Goal: Information Seeking & Learning: Learn about a topic

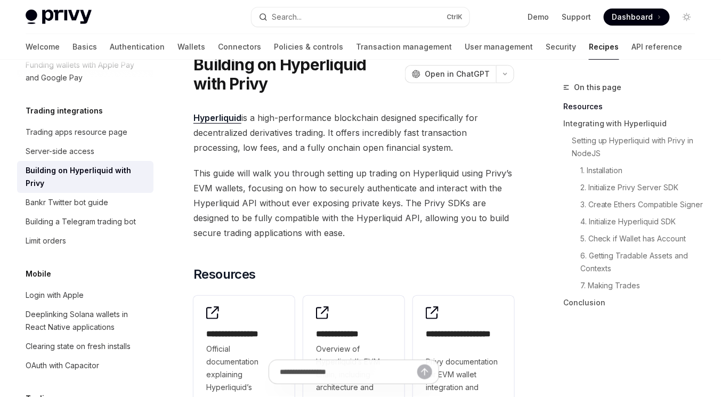
scroll to position [43, 0]
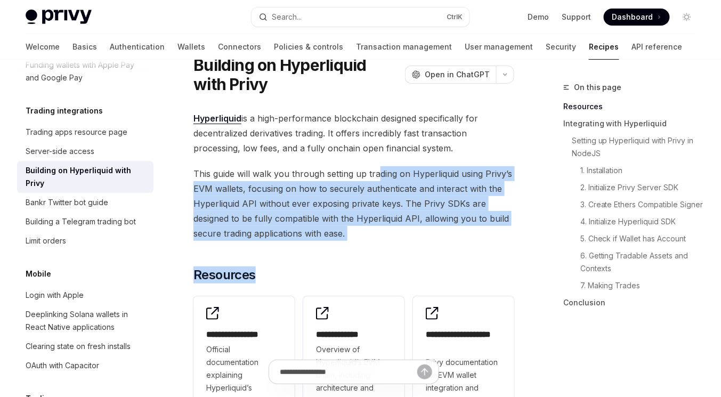
drag, startPoint x: 380, startPoint y: 159, endPoint x: 411, endPoint y: 245, distance: 91.8
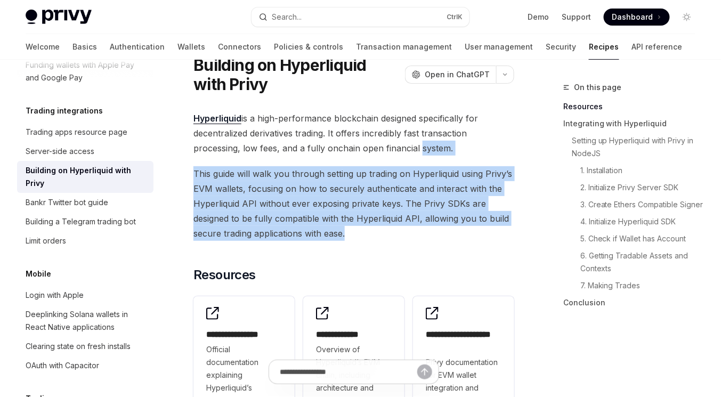
drag, startPoint x: 414, startPoint y: 226, endPoint x: 416, endPoint y: 151, distance: 74.7
click at [416, 151] on span "Hyperliquid is a high-performance blockchain designed specifically for decentra…" at bounding box center [354, 133] width 321 height 45
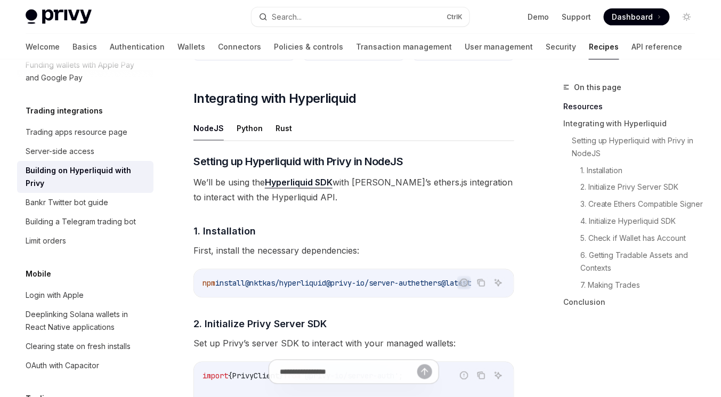
scroll to position [427, 0]
click at [239, 126] on button "Python" at bounding box center [250, 127] width 26 height 25
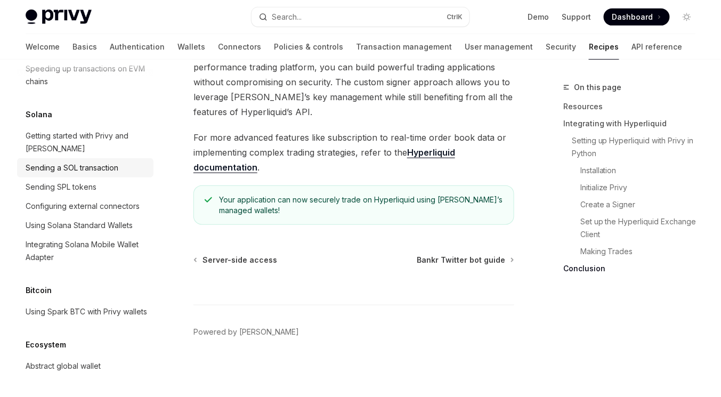
scroll to position [1745, 0]
click at [53, 14] on img at bounding box center [59, 17] width 66 height 15
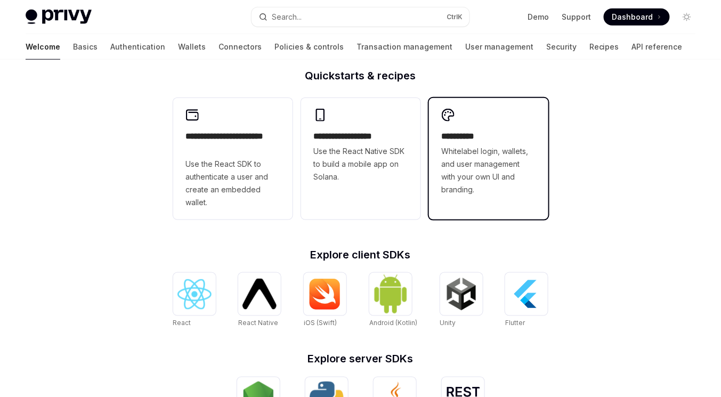
scroll to position [265, 0]
click at [464, 160] on span "Whitelabel login, wallets, and user management with your own UI and branding." at bounding box center [489, 171] width 94 height 51
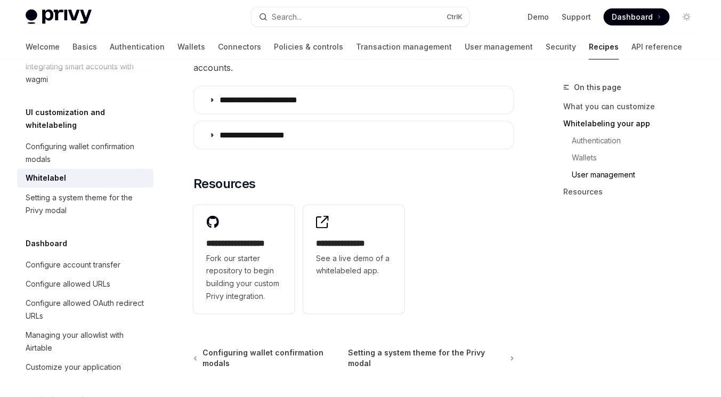
scroll to position [1626, 0]
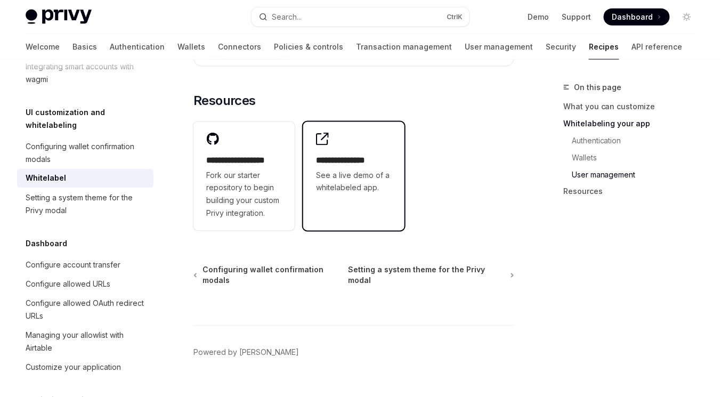
click at [376, 169] on span "See a live demo of a whitelabeled app." at bounding box center [354, 182] width 76 height 26
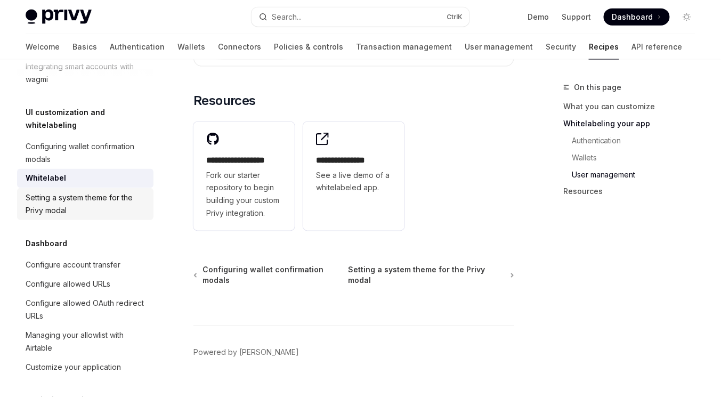
click at [86, 217] on div "Setting a system theme for the Privy modal" at bounding box center [87, 204] width 122 height 26
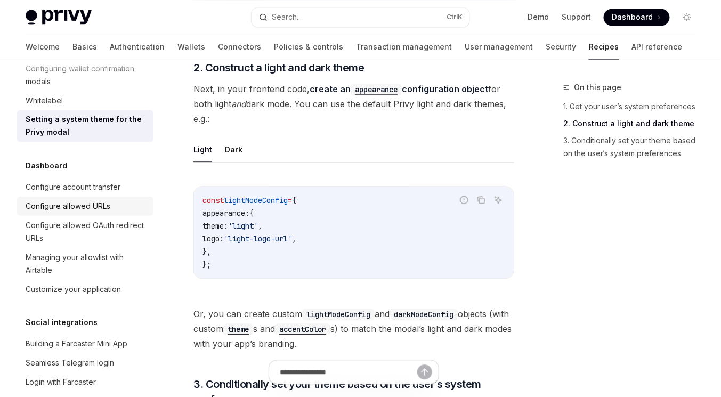
scroll to position [591, 0]
click at [86, 196] on link "Configure account transfer" at bounding box center [85, 186] width 137 height 19
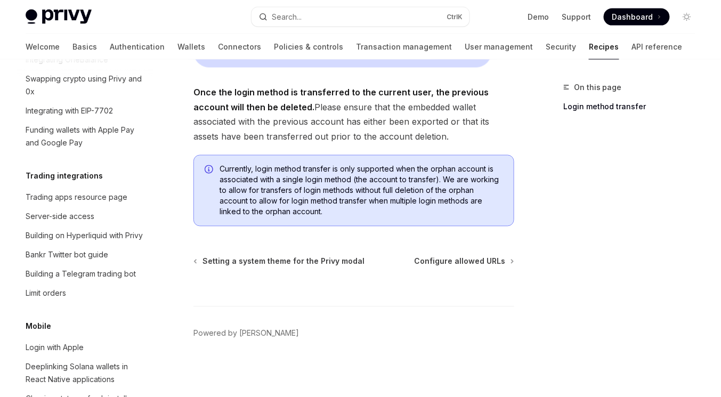
scroll to position [1022, 0]
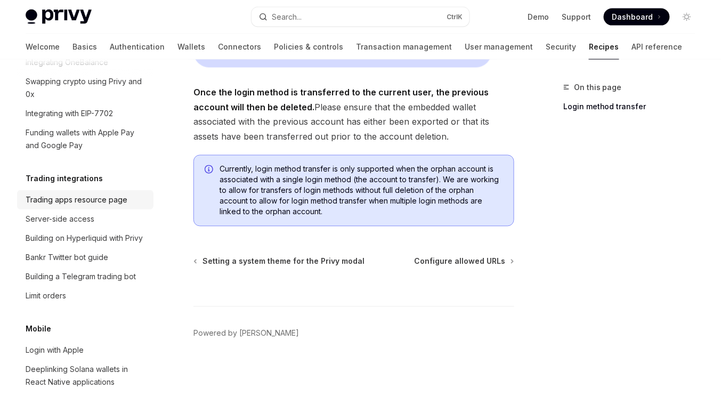
click at [87, 206] on div "Trading apps resource page" at bounding box center [77, 200] width 102 height 13
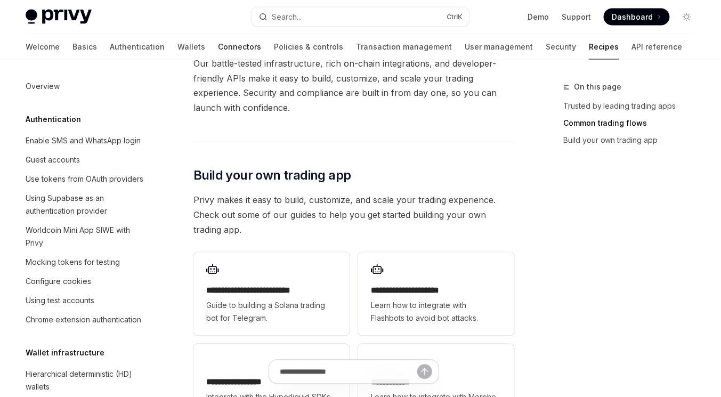
click at [218, 48] on link "Connectors" at bounding box center [239, 47] width 43 height 26
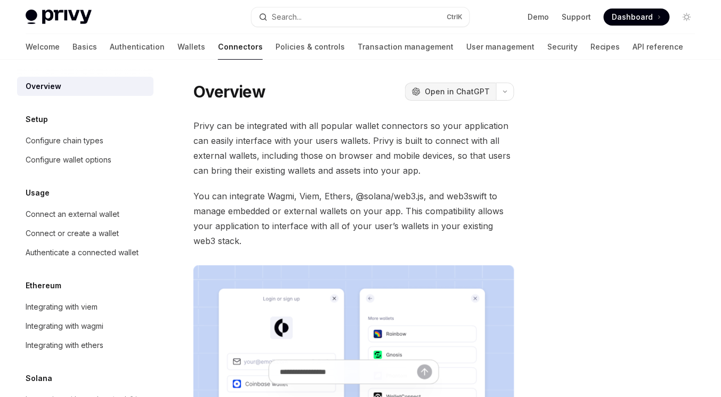
click at [468, 89] on span "Open in ChatGPT" at bounding box center [457, 91] width 65 height 11
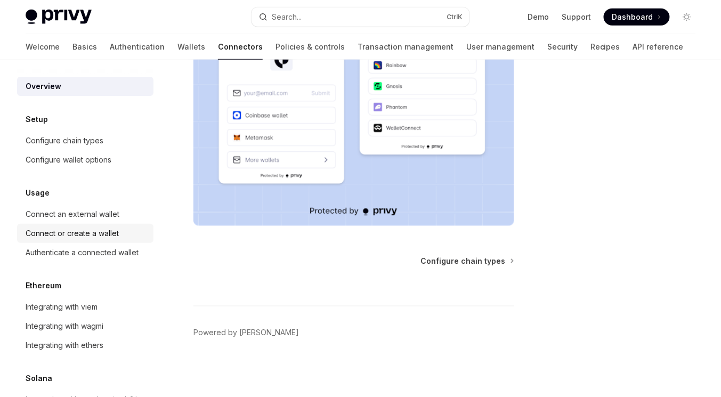
click at [103, 229] on div "Connect or create a wallet" at bounding box center [72, 233] width 93 height 13
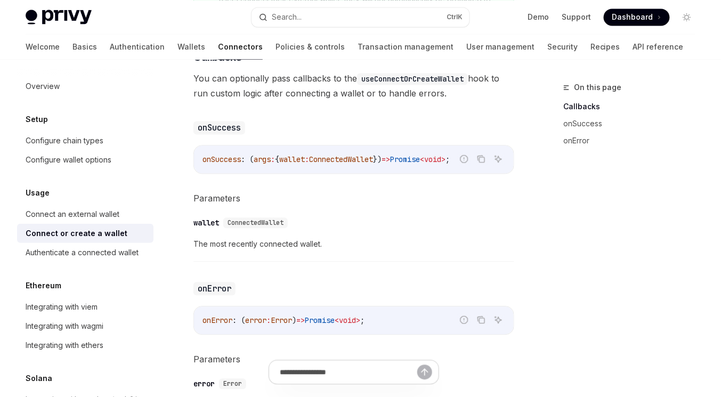
scroll to position [611, 0]
click at [106, 250] on div "Authenticate a connected wallet" at bounding box center [82, 252] width 113 height 13
type textarea "*"
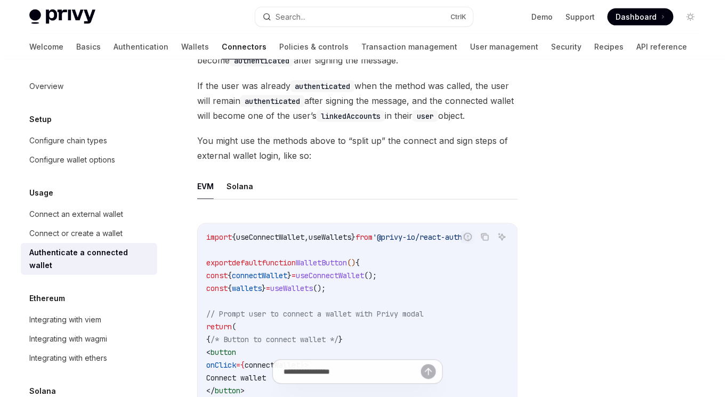
scroll to position [478, 0]
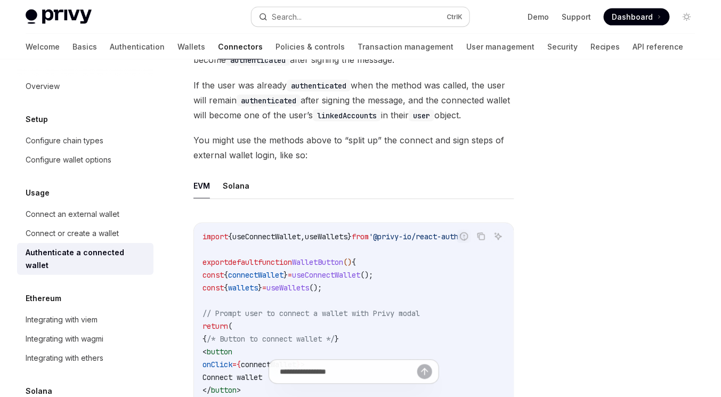
click at [307, 15] on button "Search... Ctrl K" at bounding box center [361, 16] width 218 height 19
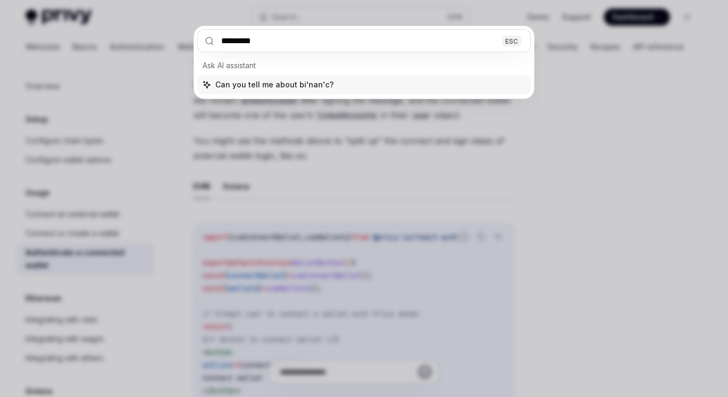
type input "*******"
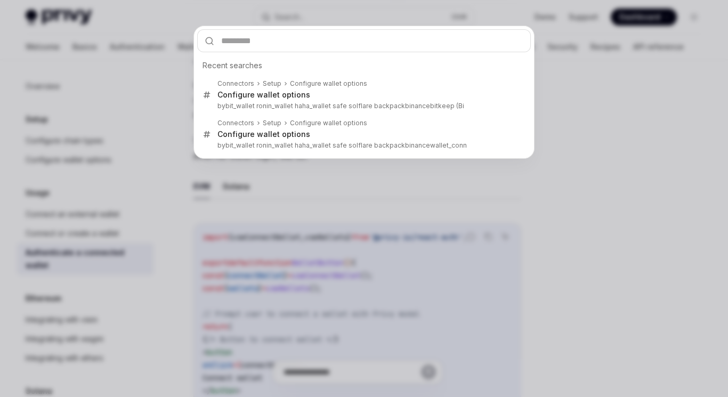
type textarea "*"
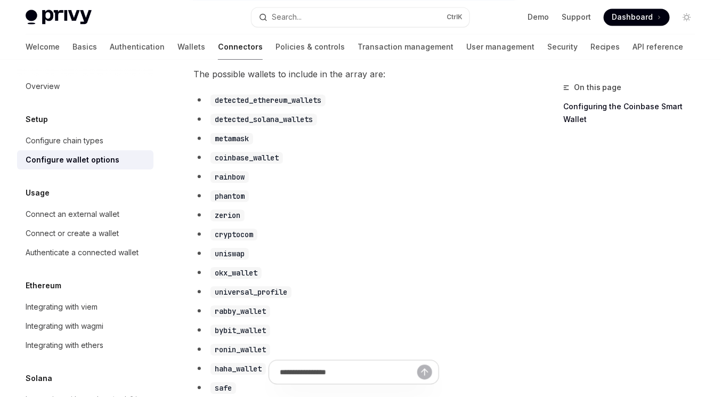
scroll to position [583, 0]
